Goal: Complete application form: Complete application form

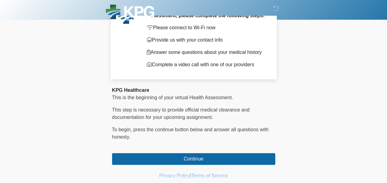
scroll to position [50, 0]
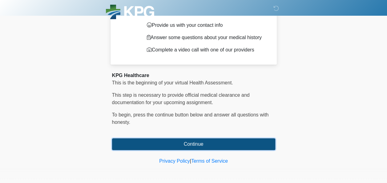
click at [209, 148] on button "Continue" at bounding box center [193, 144] width 163 height 12
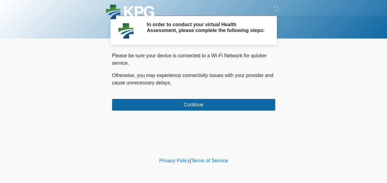
scroll to position [0, 0]
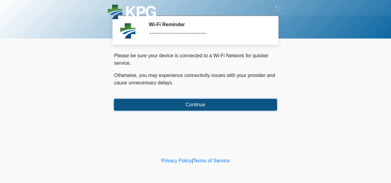
click at [204, 106] on button "Continue" at bounding box center [195, 105] width 163 height 12
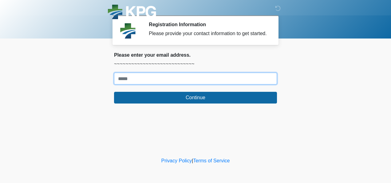
click at [145, 78] on input "Where should we email your response?" at bounding box center [195, 79] width 163 height 12
type input "**********"
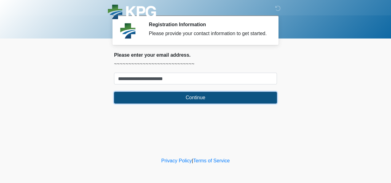
click at [205, 99] on button "Continue" at bounding box center [195, 98] width 163 height 12
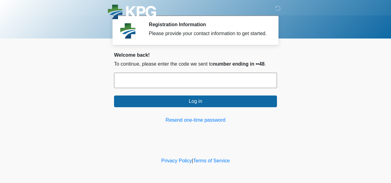
click at [188, 84] on input "text" at bounding box center [195, 80] width 163 height 15
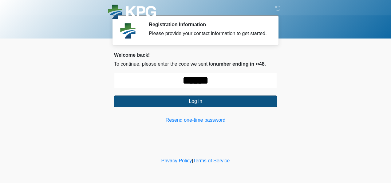
type input "******"
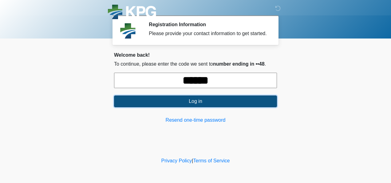
click at [191, 102] on button "Log in" at bounding box center [195, 101] width 163 height 12
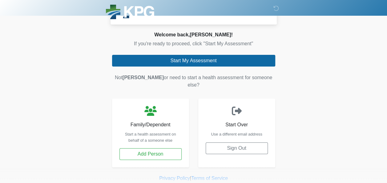
scroll to position [30, 0]
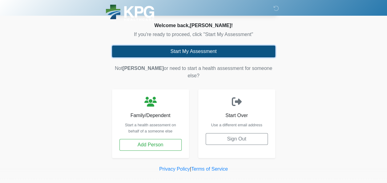
click at [238, 52] on button "Start My Assessment" at bounding box center [193, 52] width 163 height 12
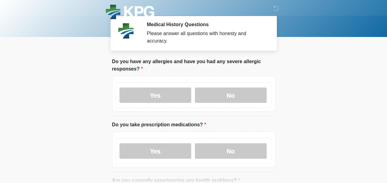
scroll to position [31, 0]
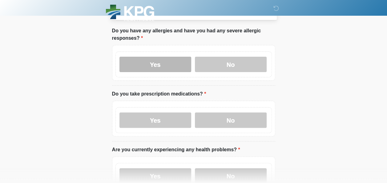
click at [172, 59] on label "Yes" at bounding box center [155, 64] width 72 height 15
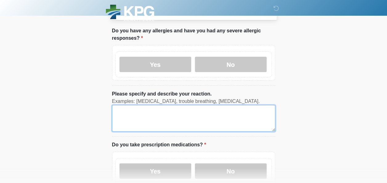
click at [124, 110] on textarea "Please specify and describe your reaction." at bounding box center [193, 118] width 163 height 26
click at [146, 106] on textarea "**********" at bounding box center [193, 118] width 163 height 26
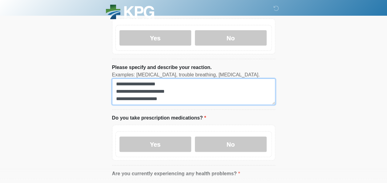
scroll to position [92, 0]
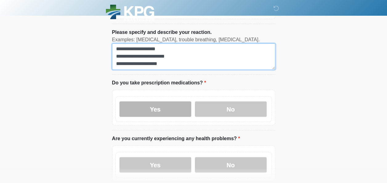
type textarea "**********"
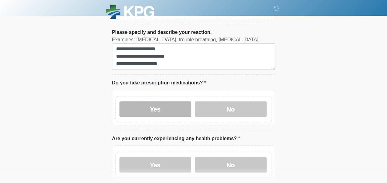
click at [157, 103] on label "Yes" at bounding box center [155, 108] width 72 height 15
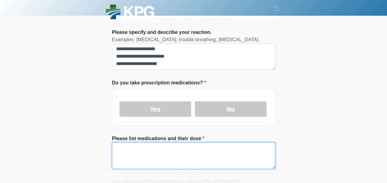
click at [126, 142] on textarea "Please list medications and their dose" at bounding box center [193, 155] width 163 height 26
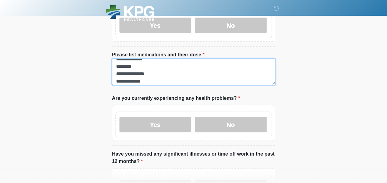
scroll to position [215, 0]
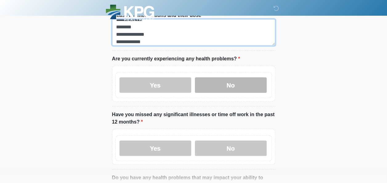
type textarea "**********"
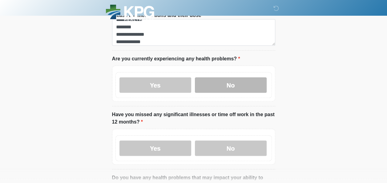
click at [240, 78] on label "No" at bounding box center [231, 84] width 72 height 15
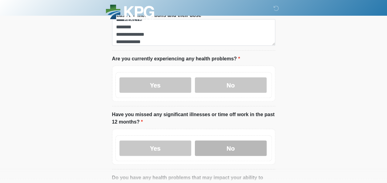
click at [227, 140] on label "No" at bounding box center [231, 147] width 72 height 15
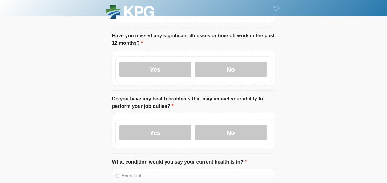
scroll to position [308, 0]
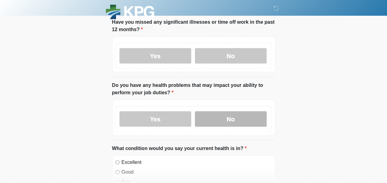
click at [227, 111] on label "No" at bounding box center [231, 118] width 72 height 15
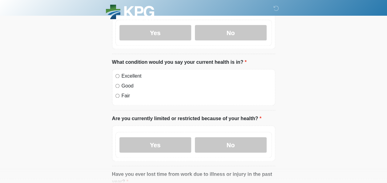
scroll to position [431, 0]
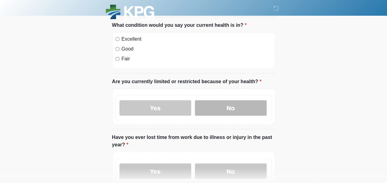
drag, startPoint x: 231, startPoint y: 100, endPoint x: 249, endPoint y: 100, distance: 18.5
click at [231, 100] on label "No" at bounding box center [231, 107] width 72 height 15
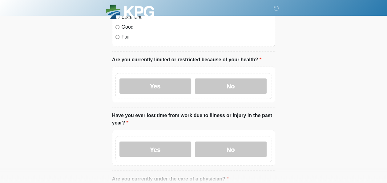
scroll to position [461, 0]
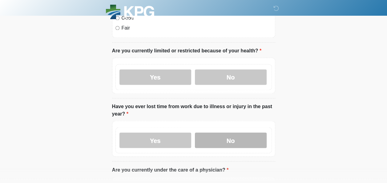
click at [231, 133] on label "No" at bounding box center [231, 139] width 72 height 15
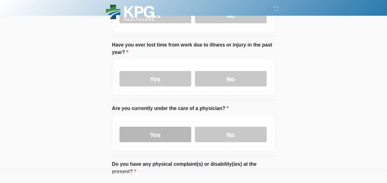
click at [154, 126] on label "Yes" at bounding box center [155, 133] width 72 height 15
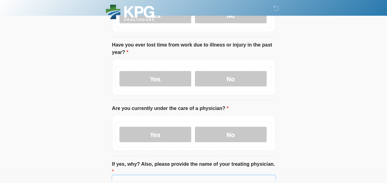
click at [151, 175] on input "If yes, why? Also, please provide the name of your treating physician." at bounding box center [193, 181] width 163 height 12
type input "**********"
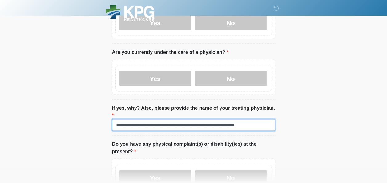
scroll to position [615, 0]
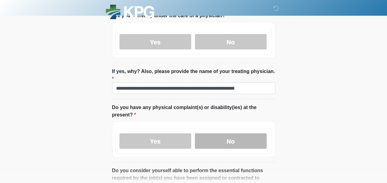
click at [230, 133] on label "No" at bounding box center [231, 140] width 72 height 15
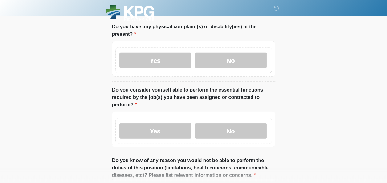
scroll to position [708, 0]
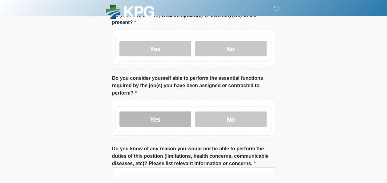
click at [160, 111] on label "Yes" at bounding box center [155, 118] width 72 height 15
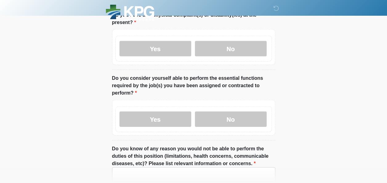
scroll to position [738, 0]
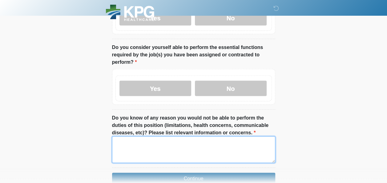
click at [243, 136] on textarea "Do you know of any reason you would not be able to perform the duties of this p…" at bounding box center [193, 149] width 163 height 26
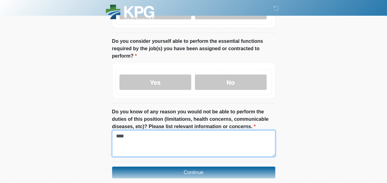
scroll to position [746, 0]
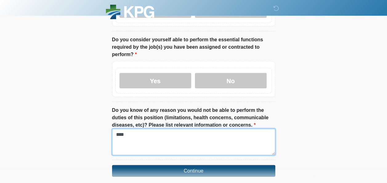
type textarea "****"
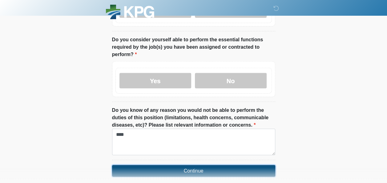
click at [183, 165] on button "Continue" at bounding box center [193, 171] width 163 height 12
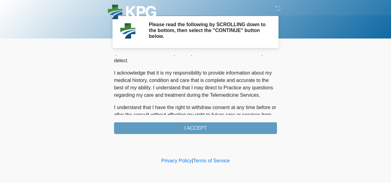
scroll to position [445, 0]
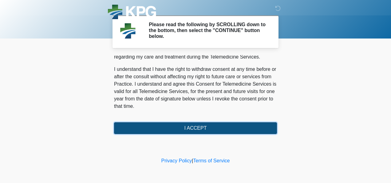
click at [217, 127] on button "I ACCEPT" at bounding box center [195, 128] width 163 height 12
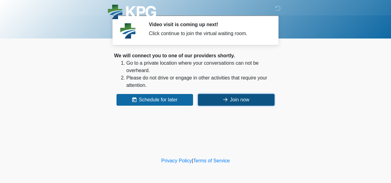
click at [237, 102] on button "Join now" at bounding box center [236, 100] width 77 height 12
click at [250, 100] on button "Join now" at bounding box center [236, 100] width 77 height 12
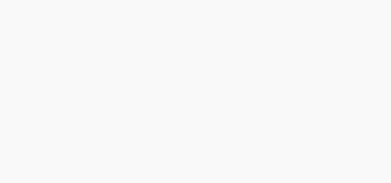
click at [310, 152] on div at bounding box center [195, 91] width 391 height 183
click at [234, 132] on div at bounding box center [195, 91] width 391 height 183
click at [231, 126] on div at bounding box center [195, 91] width 391 height 183
click at [231, 122] on div at bounding box center [195, 91] width 391 height 183
click at [231, 121] on div at bounding box center [195, 91] width 391 height 183
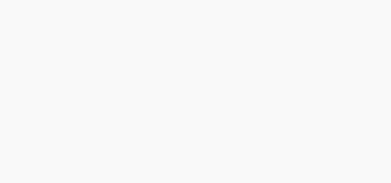
click at [222, 116] on div at bounding box center [195, 91] width 391 height 183
drag, startPoint x: 391, startPoint y: 154, endPoint x: 272, endPoint y: 105, distance: 129.1
click at [272, 105] on div at bounding box center [195, 91] width 391 height 183
click at [276, 102] on div at bounding box center [195, 91] width 391 height 183
click at [75, 34] on div at bounding box center [195, 91] width 391 height 183
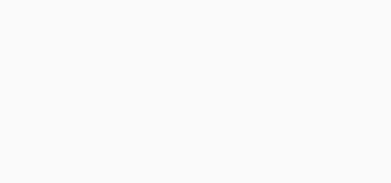
click at [135, 34] on div at bounding box center [195, 91] width 391 height 183
drag, startPoint x: 75, startPoint y: 63, endPoint x: 72, endPoint y: 61, distance: 3.8
click at [74, 62] on div at bounding box center [195, 91] width 391 height 183
click at [209, 129] on div at bounding box center [195, 91] width 391 height 183
click at [138, 99] on div at bounding box center [195, 91] width 391 height 183
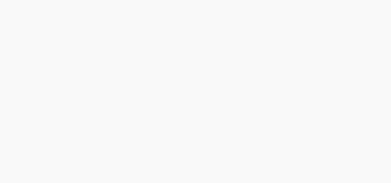
click at [294, 79] on div at bounding box center [195, 91] width 391 height 183
click at [164, 50] on div at bounding box center [195, 91] width 391 height 183
click at [161, 60] on div at bounding box center [195, 91] width 391 height 183
click at [156, 61] on div at bounding box center [195, 91] width 391 height 183
